Goal: Task Accomplishment & Management: Manage account settings

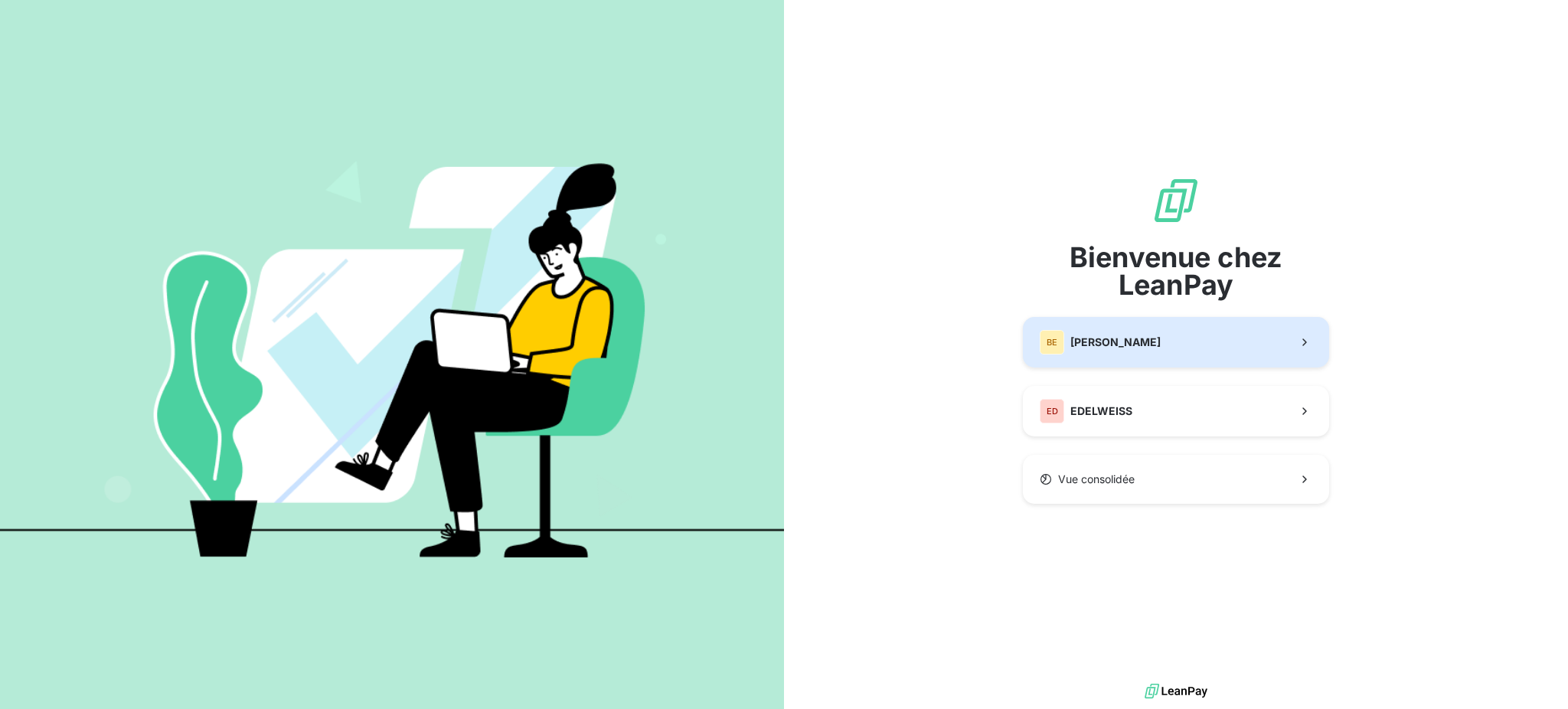
click at [1137, 334] on button "BE [PERSON_NAME]" at bounding box center [1176, 342] width 306 height 50
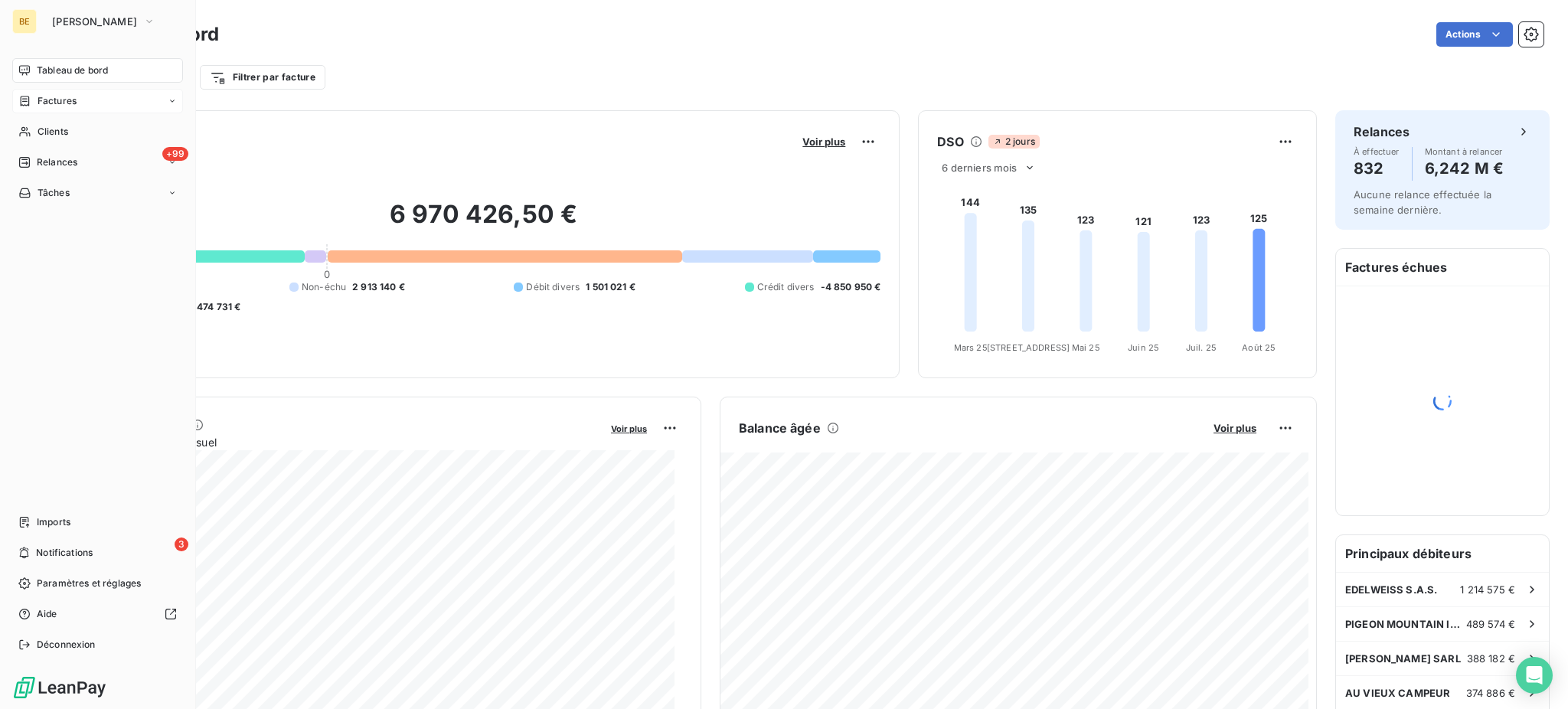
click at [71, 89] on div "Factures" at bounding box center [98, 101] width 171 height 24
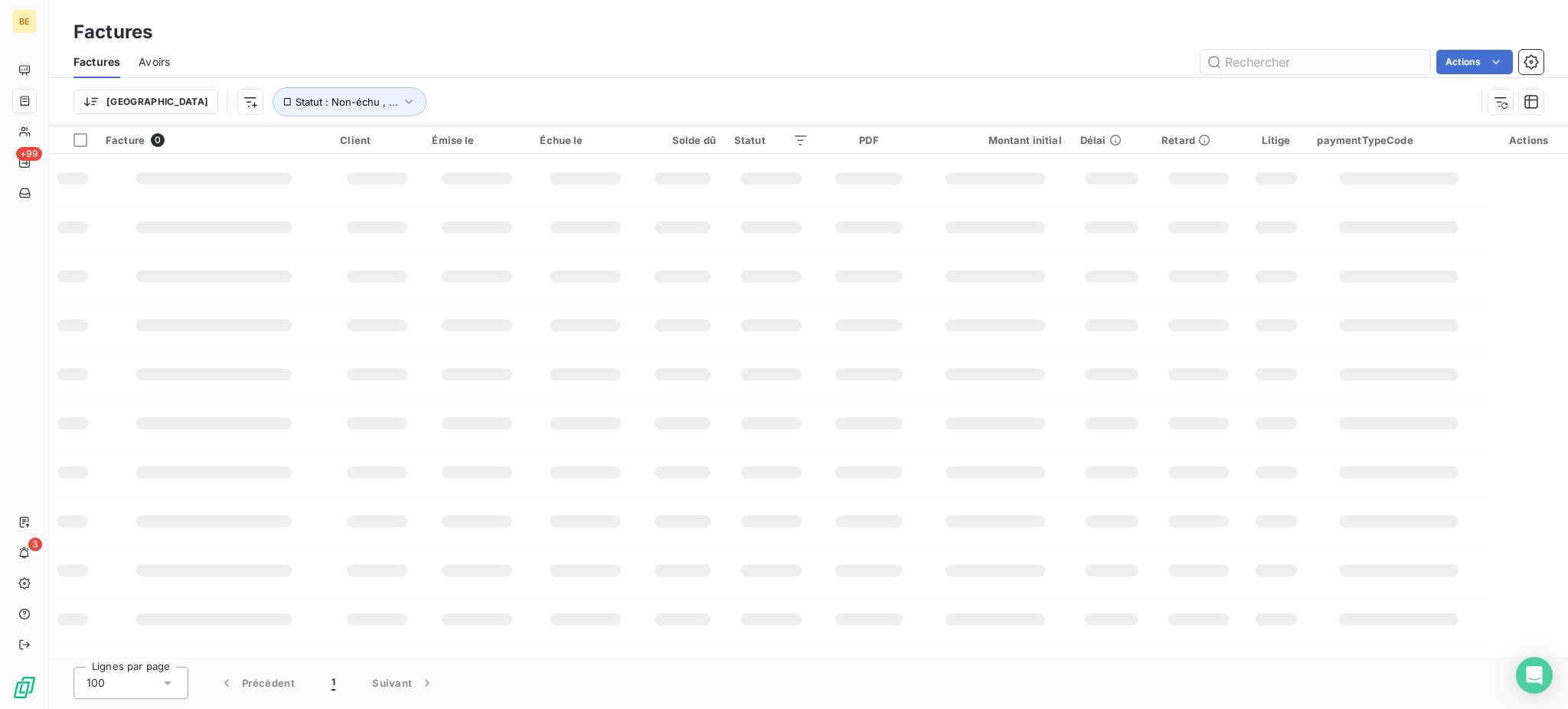
click at [1321, 59] on input "text" at bounding box center [1315, 61] width 230 height 24
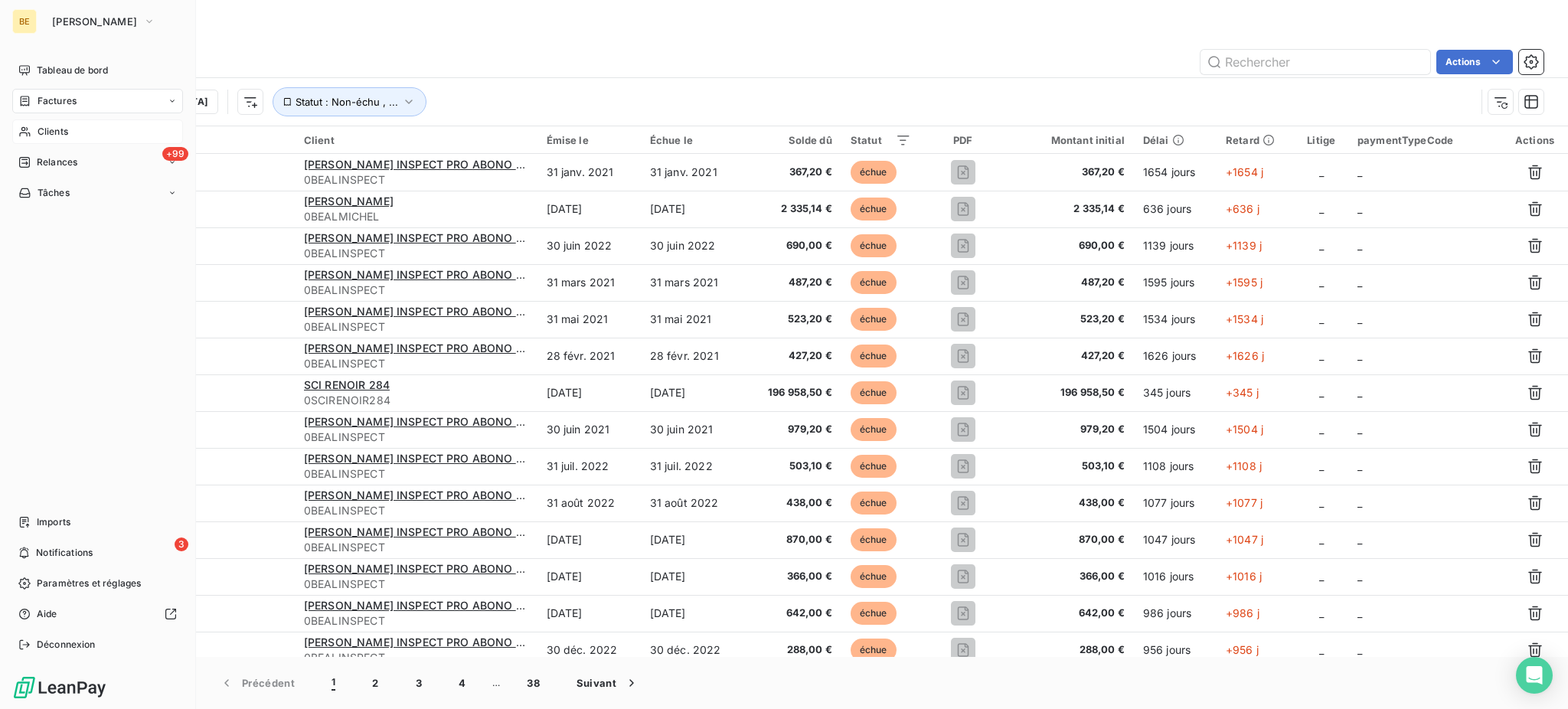
click at [22, 135] on icon at bounding box center [24, 132] width 13 height 13
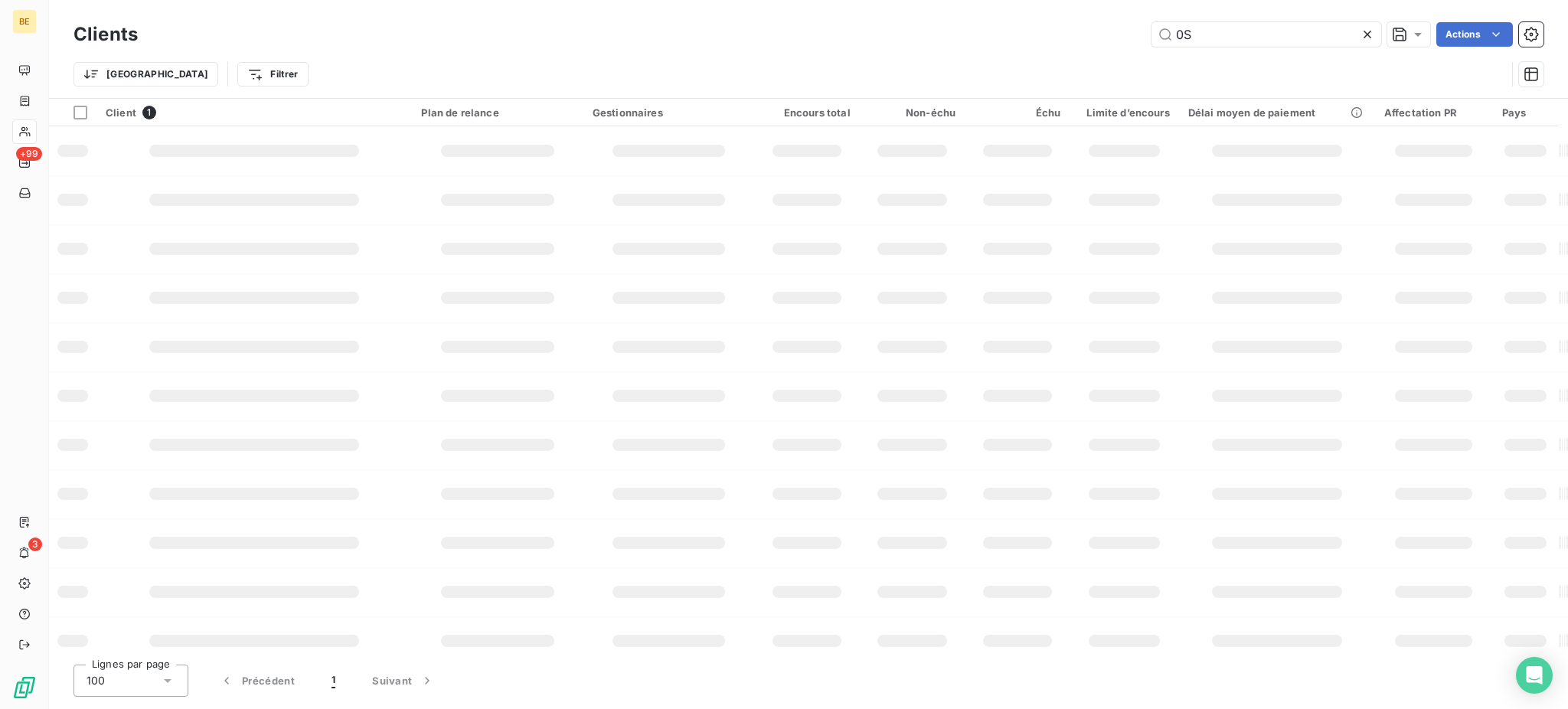
type input "0"
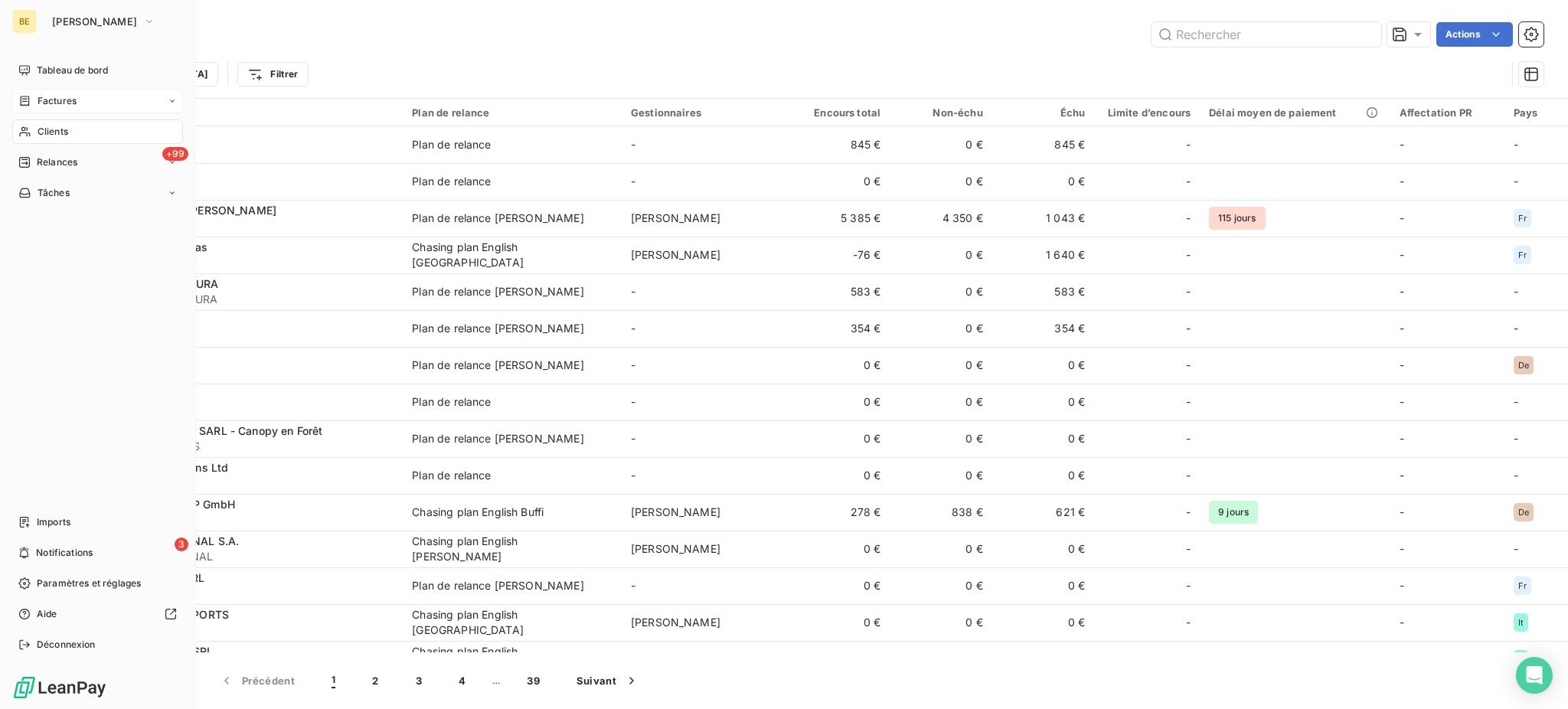
click at [59, 103] on span "Factures" at bounding box center [57, 101] width 39 height 14
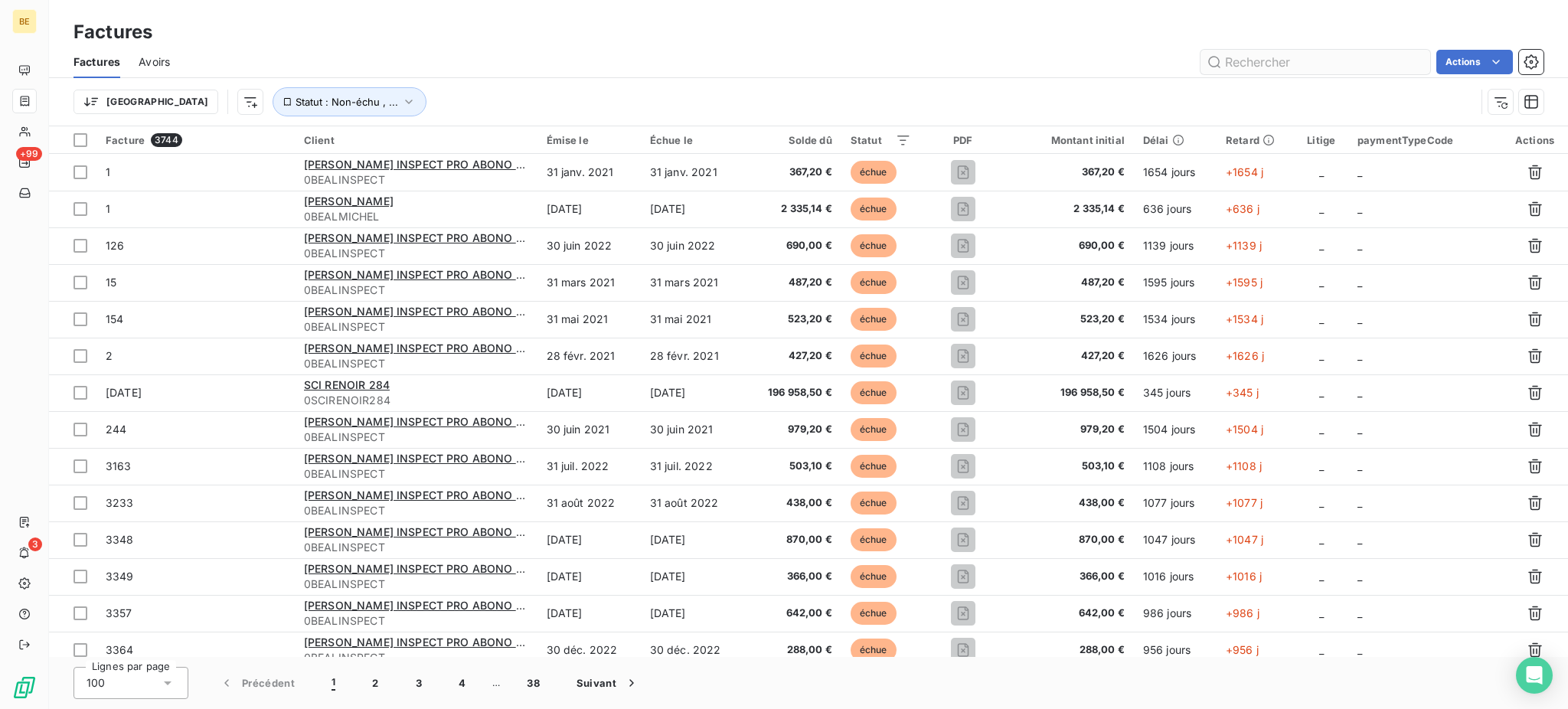
click at [1281, 67] on input "text" at bounding box center [1315, 61] width 230 height 24
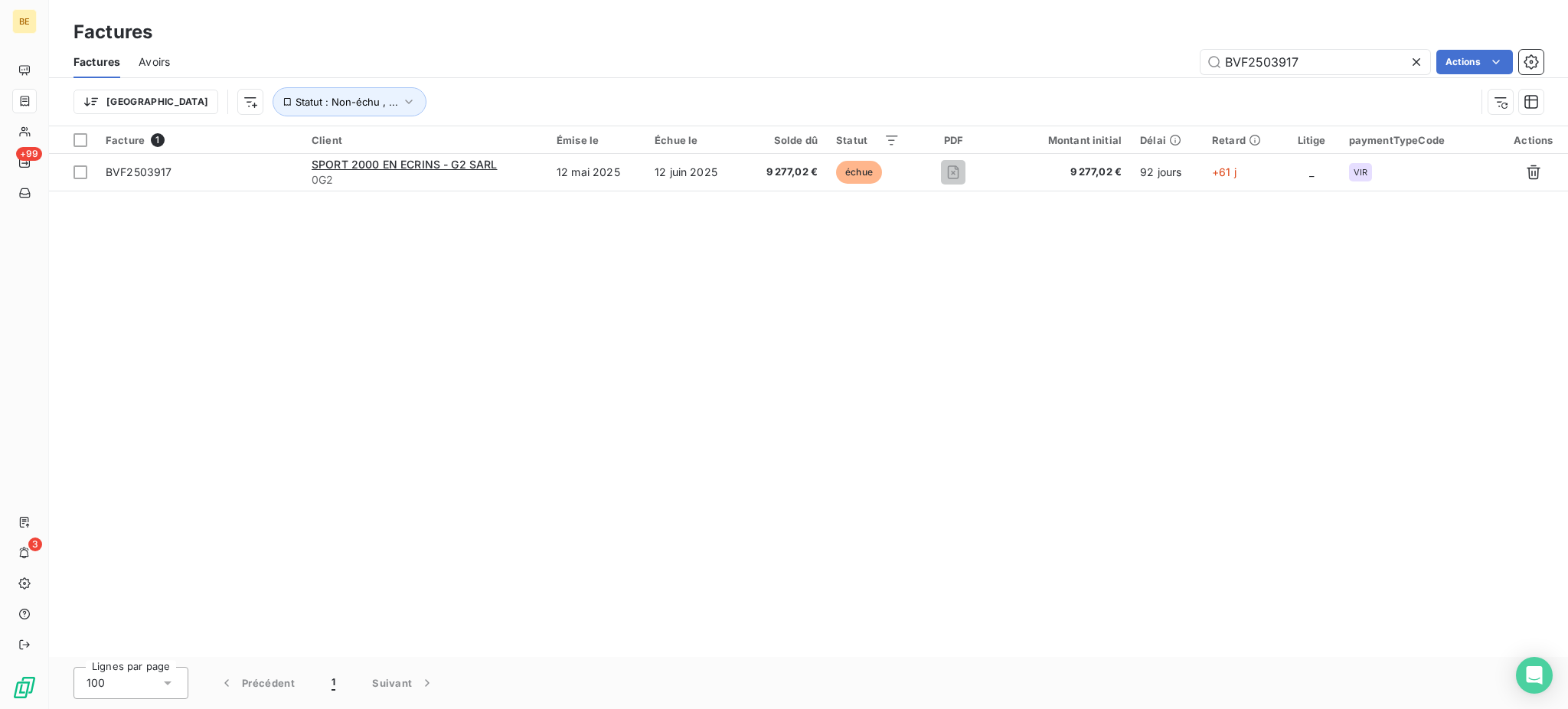
type input "BVF2503917"
click at [535, 278] on div "Facture 1 Client Émise le Échue le Solde dû Statut PDF Montant initial Délai Re…" at bounding box center [808, 392] width 1519 height 531
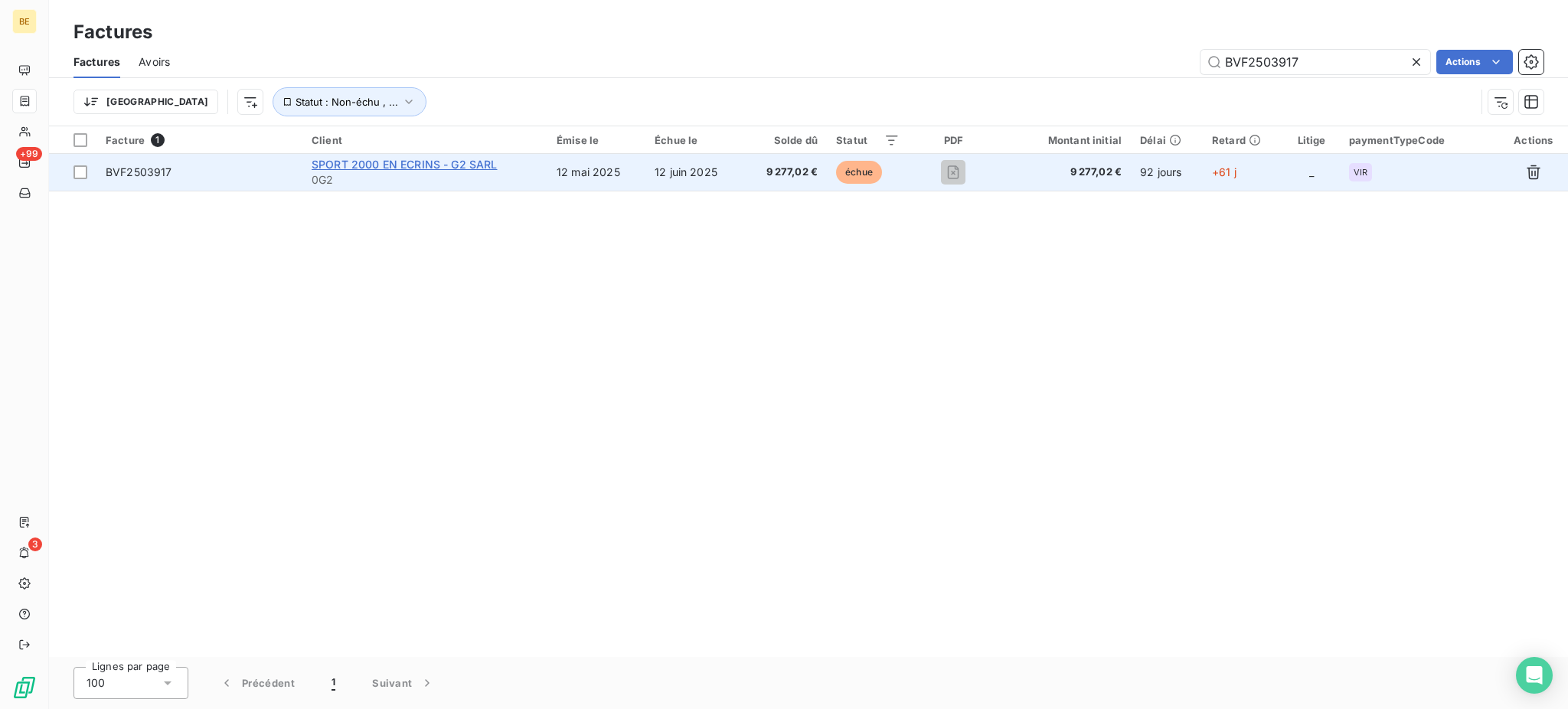
click at [375, 166] on span "SPORT 2000 EN ECRINS - G2 SARL" at bounding box center [404, 164] width 186 height 13
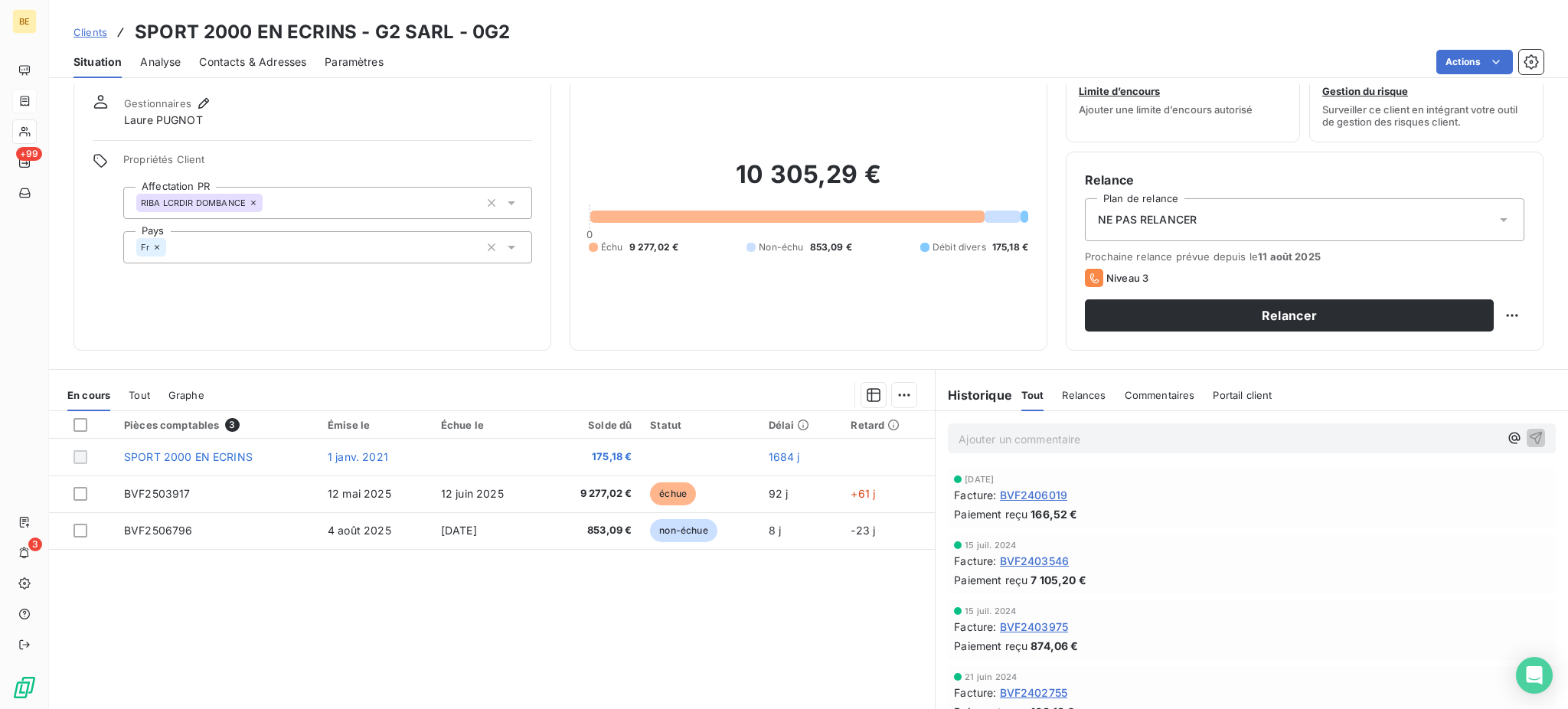
scroll to position [91, 0]
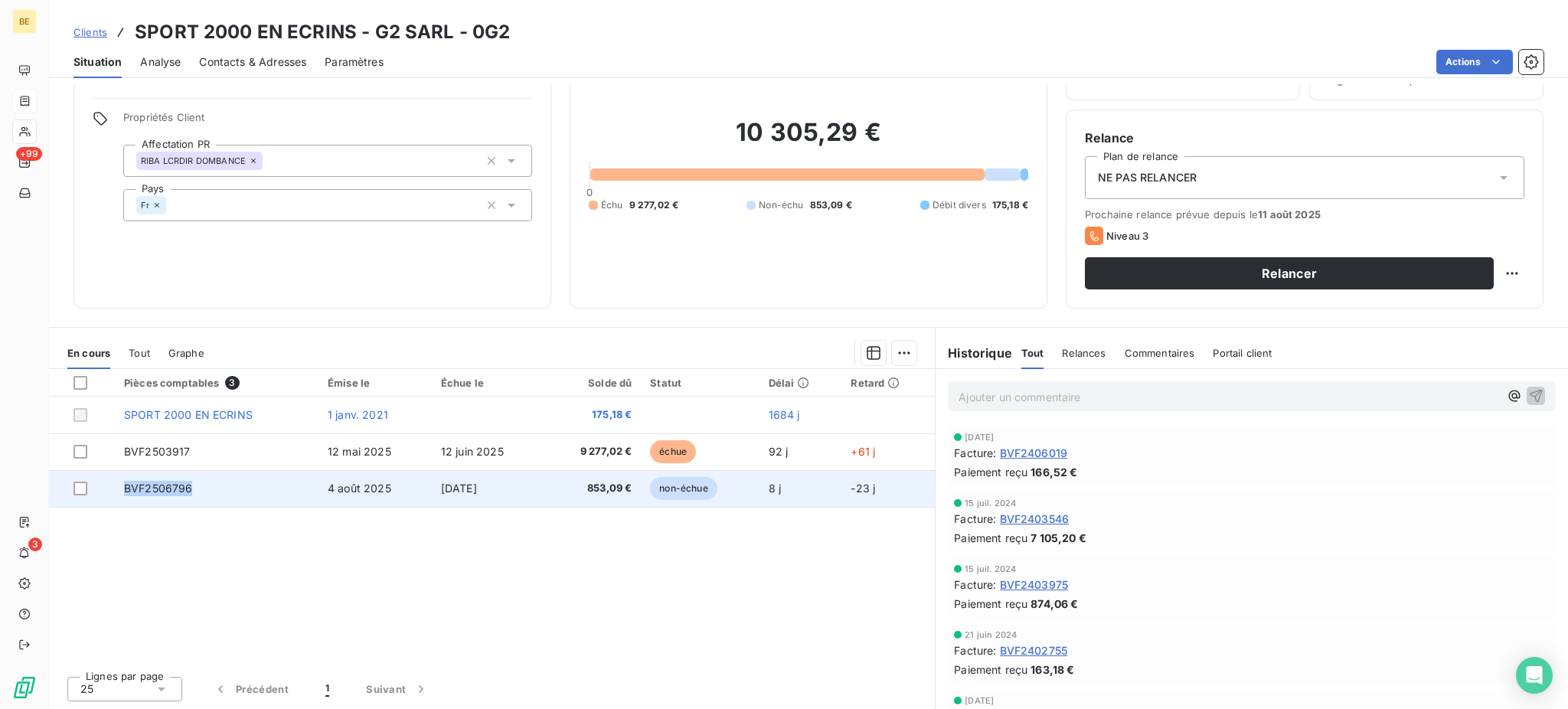
drag, startPoint x: 233, startPoint y: 488, endPoint x: 113, endPoint y: 490, distance: 120.0
click at [113, 490] on tr "BVF2506796 4 août 2025 4 sept. 2025 853,09 € non-échue 8 j -23 j" at bounding box center [491, 488] width 886 height 37
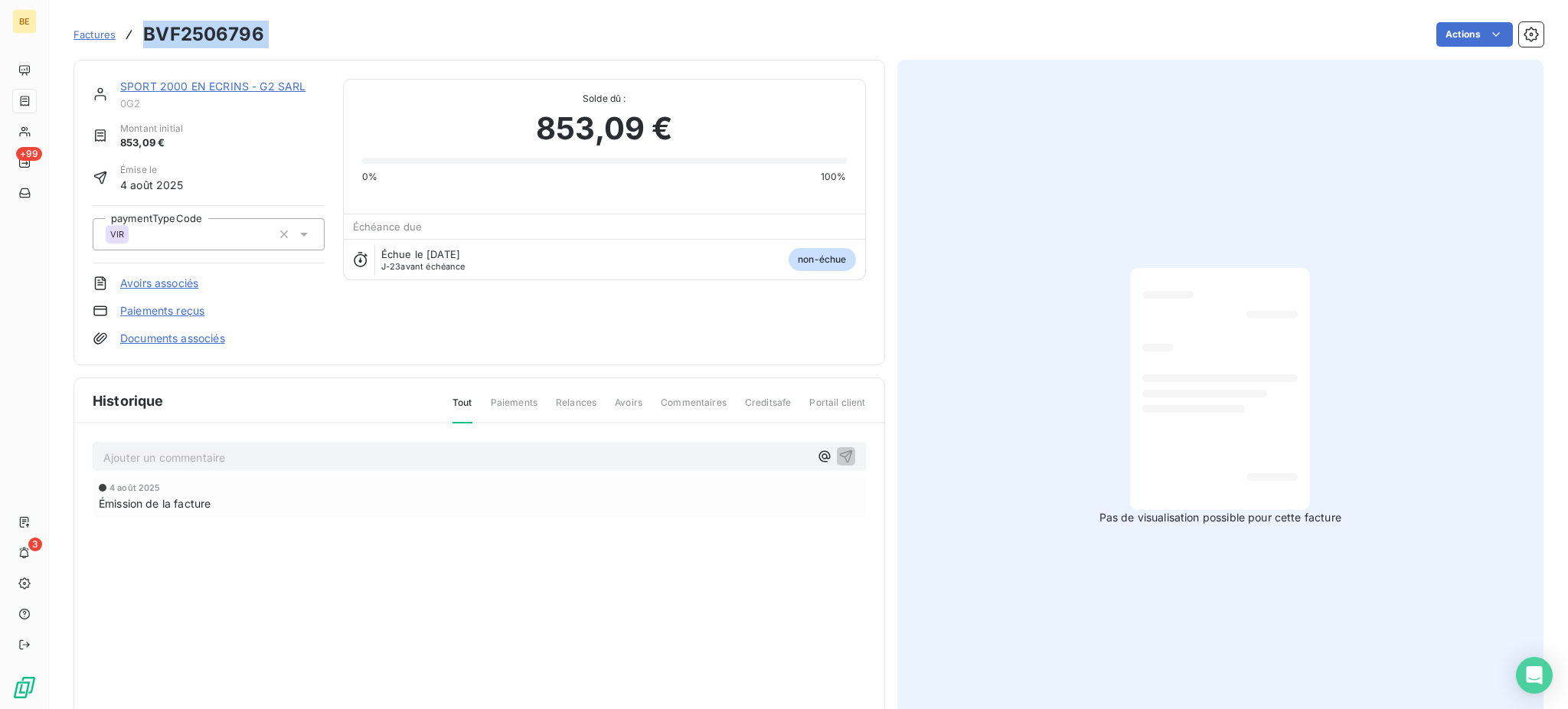
drag, startPoint x: 326, startPoint y: 32, endPoint x: 140, endPoint y: 31, distance: 186.0
click at [140, 31] on div "Factures BVF2506796 Actions" at bounding box center [808, 34] width 1470 height 32
copy section "BVF2506796 Actions"
